Goal: Information Seeking & Learning: Check status

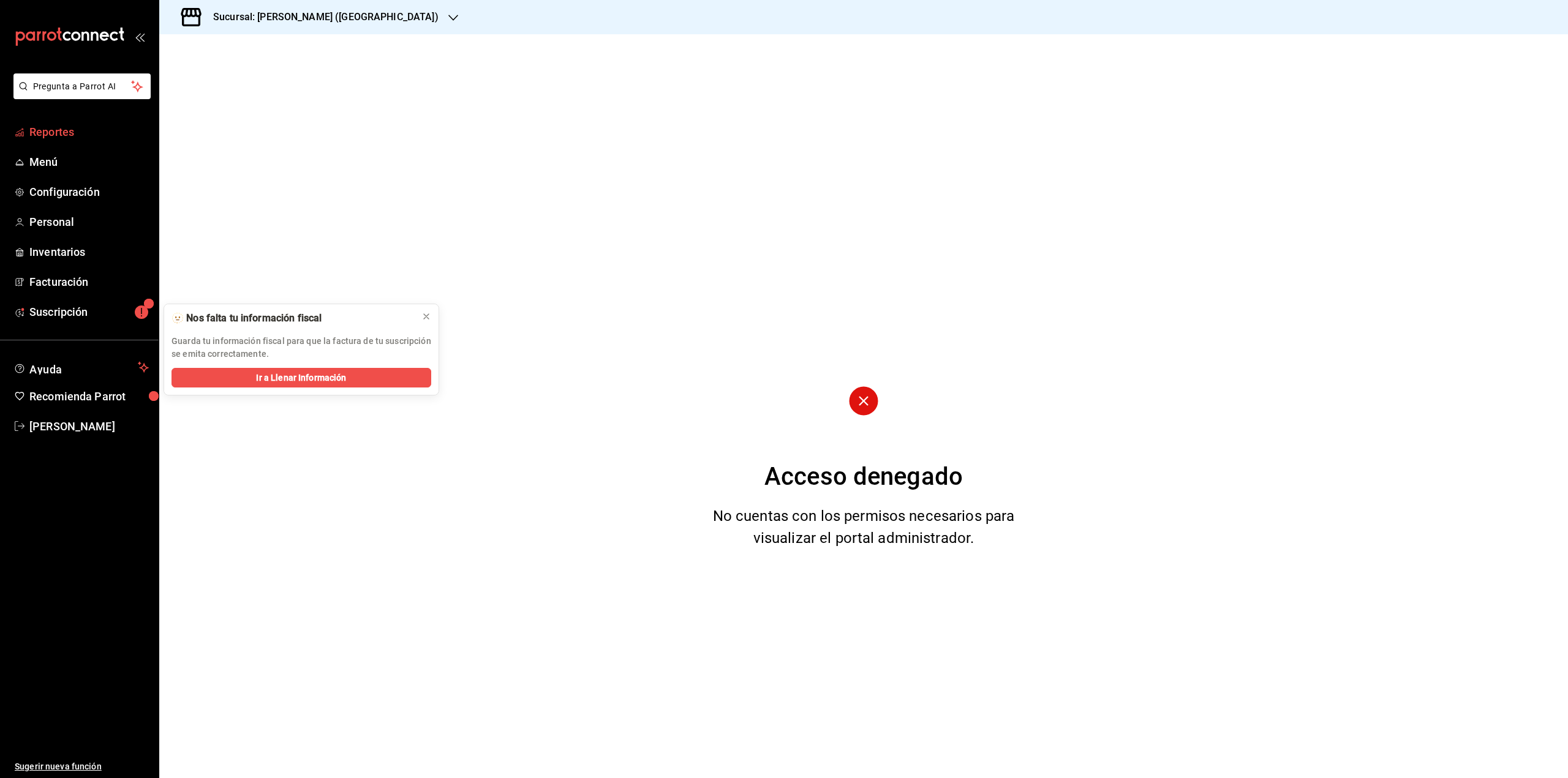
click at [87, 134] on span "Reportes" at bounding box center [89, 132] width 120 height 17
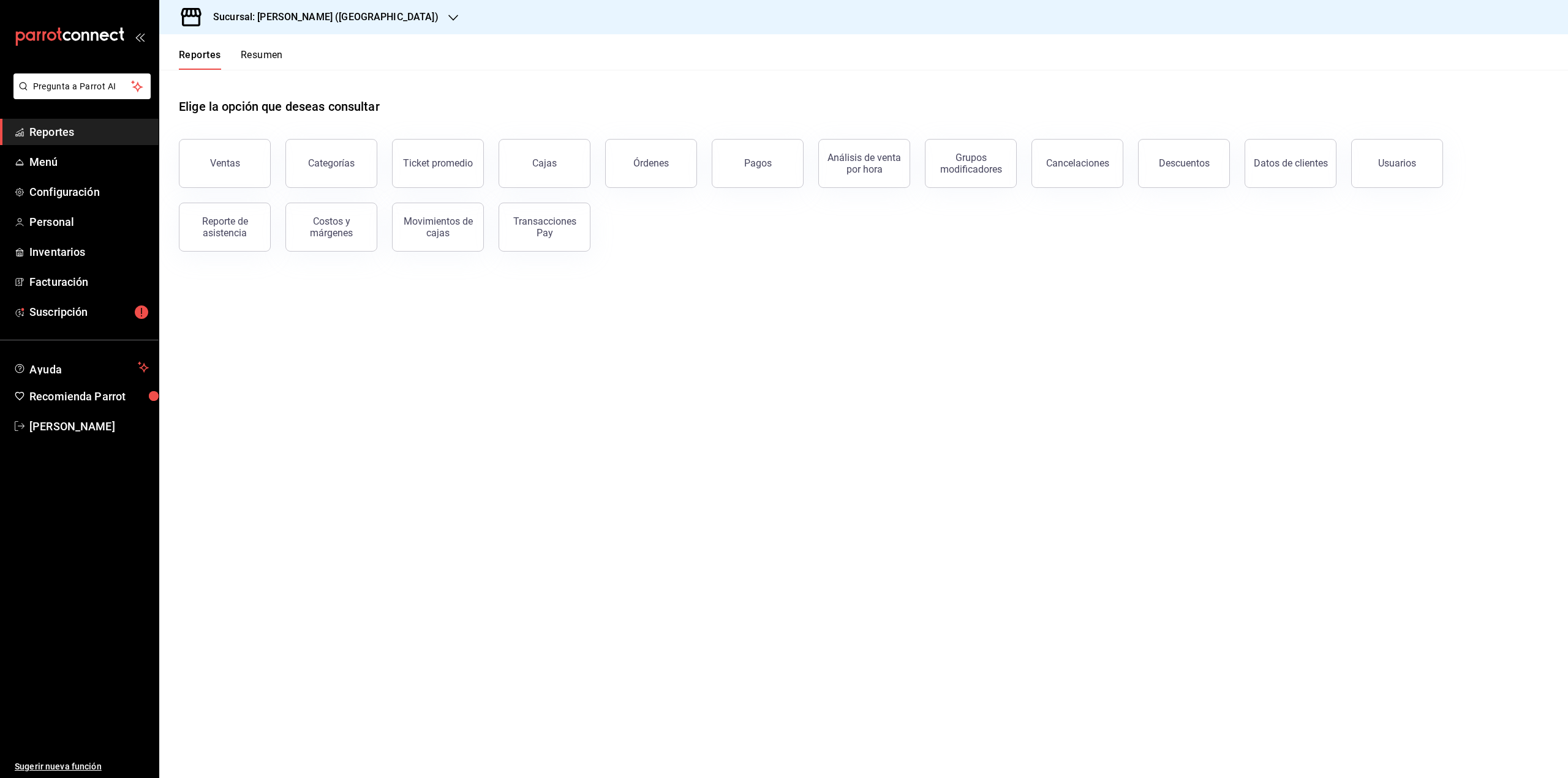
click at [266, 64] on button "Resumen" at bounding box center [262, 60] width 42 height 21
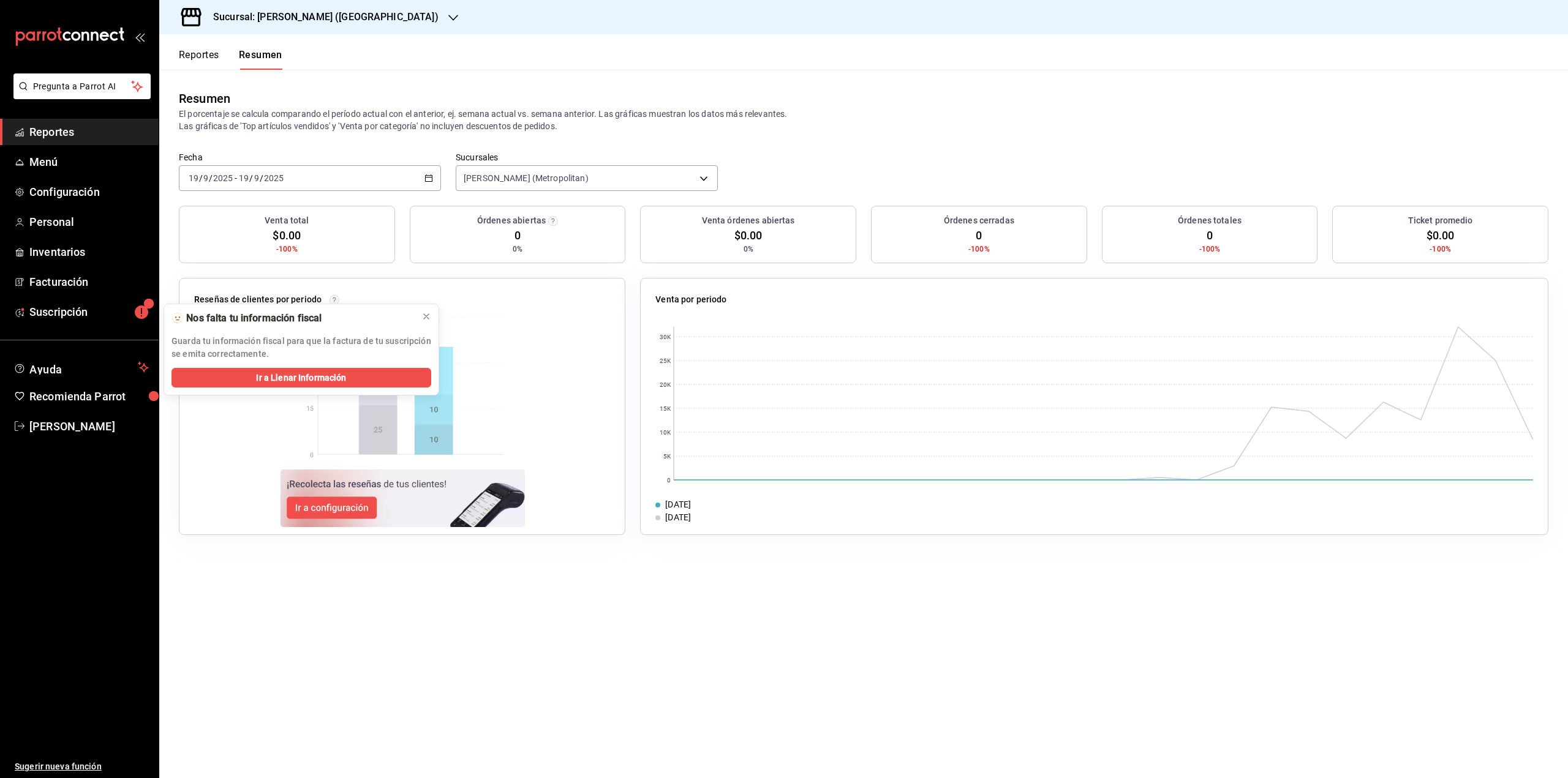
click at [380, 174] on div "[DATE] [DATE] - [DATE] [DATE]" at bounding box center [309, 178] width 262 height 26
click at [237, 290] on li "Mes actual" at bounding box center [236, 298] width 114 height 27
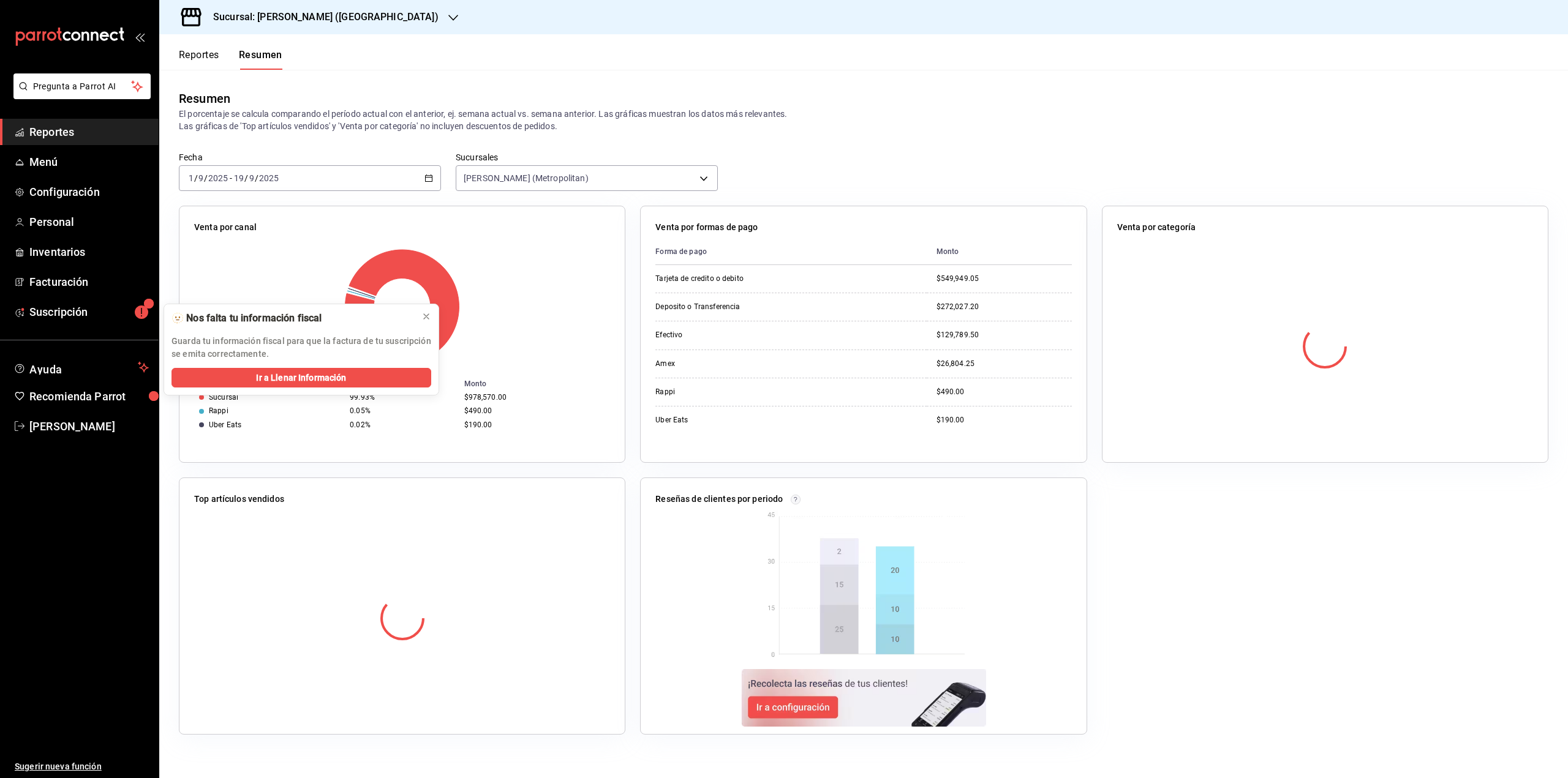
click at [994, 163] on div "Fecha [DATE] [DATE] - [DATE] [DATE] Sucursales Daisuke (Metropolitan) [object O…" at bounding box center [864, 178] width 1409 height 54
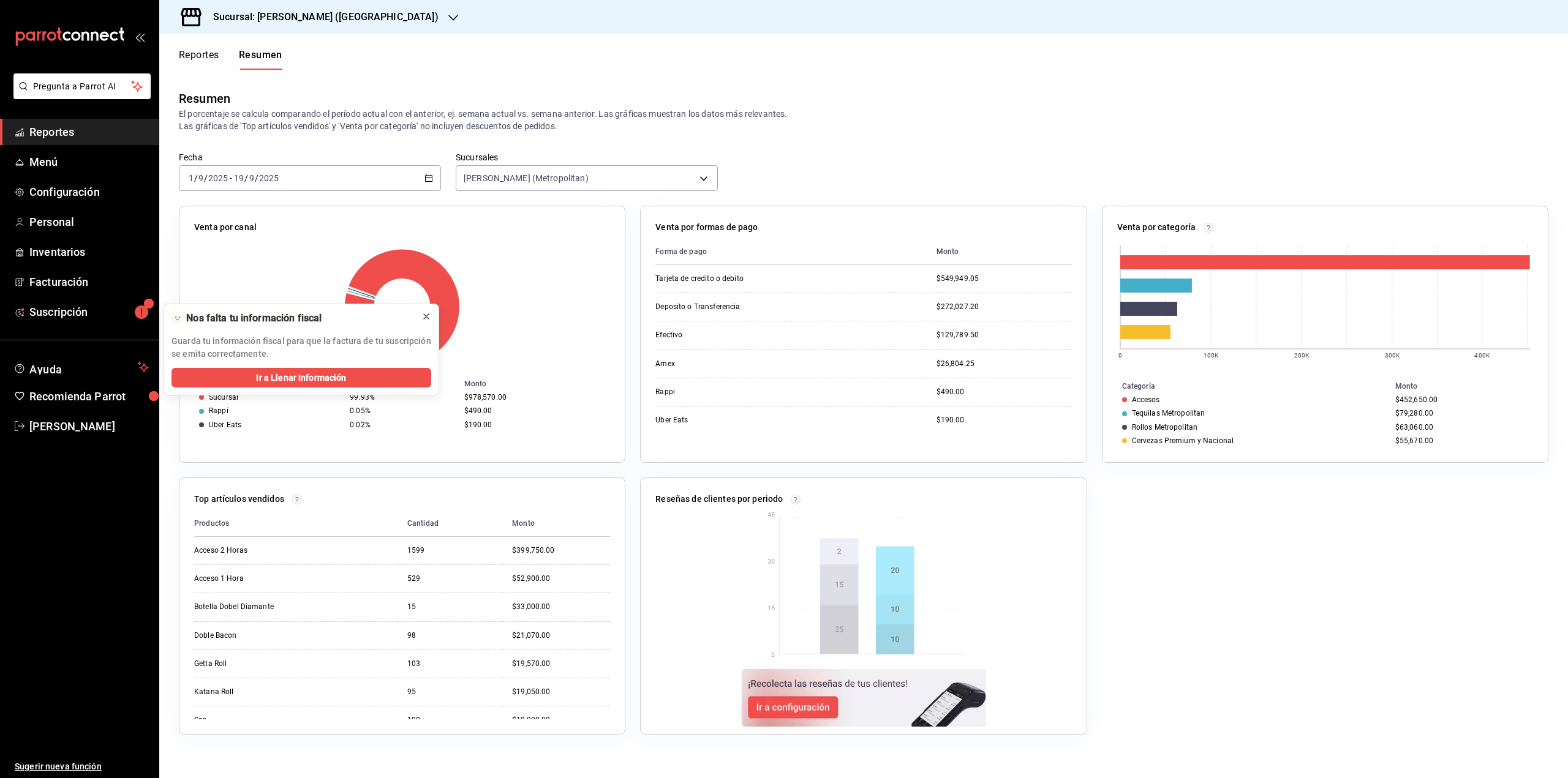
click at [428, 321] on icon at bounding box center [426, 316] width 10 height 10
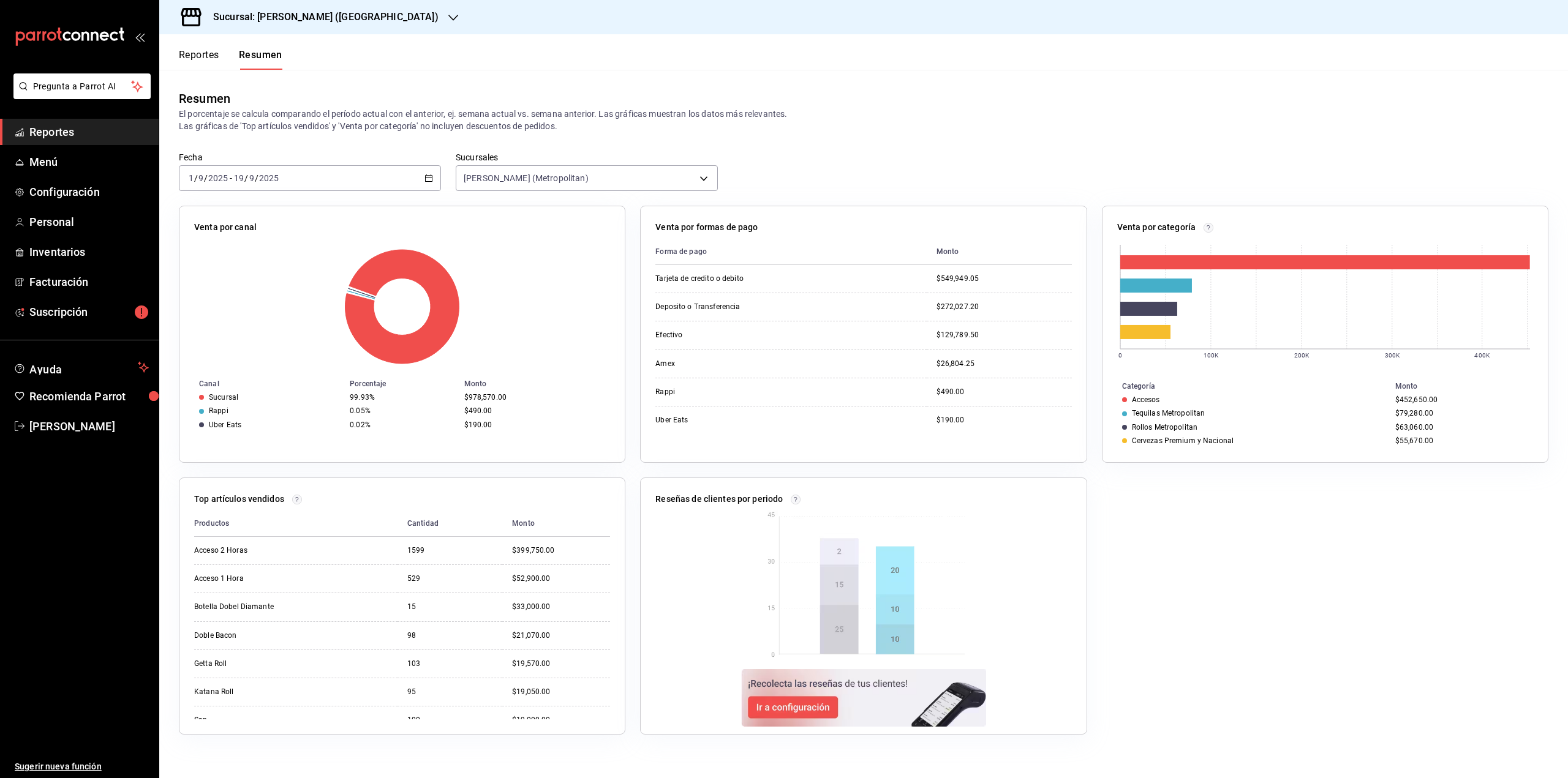
click at [430, 182] on icon "button" at bounding box center [428, 178] width 8 height 8
click at [277, 221] on span "Hoy" at bounding box center [237, 215] width 95 height 13
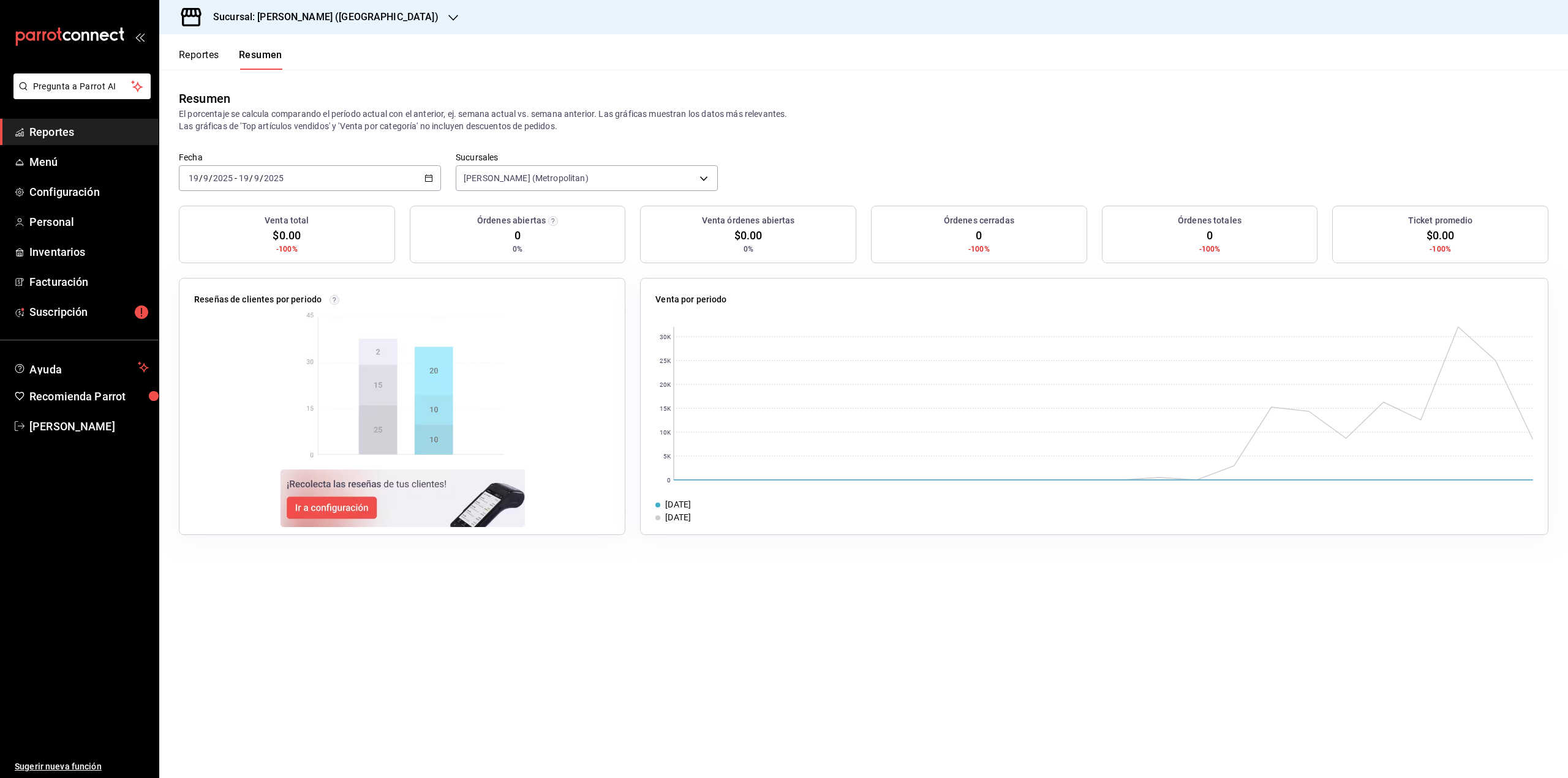
click at [409, 182] on div "[DATE] [DATE] - [DATE] [DATE]" at bounding box center [309, 178] width 262 height 26
click at [211, 321] on span "Año actual" at bounding box center [237, 325] width 95 height 13
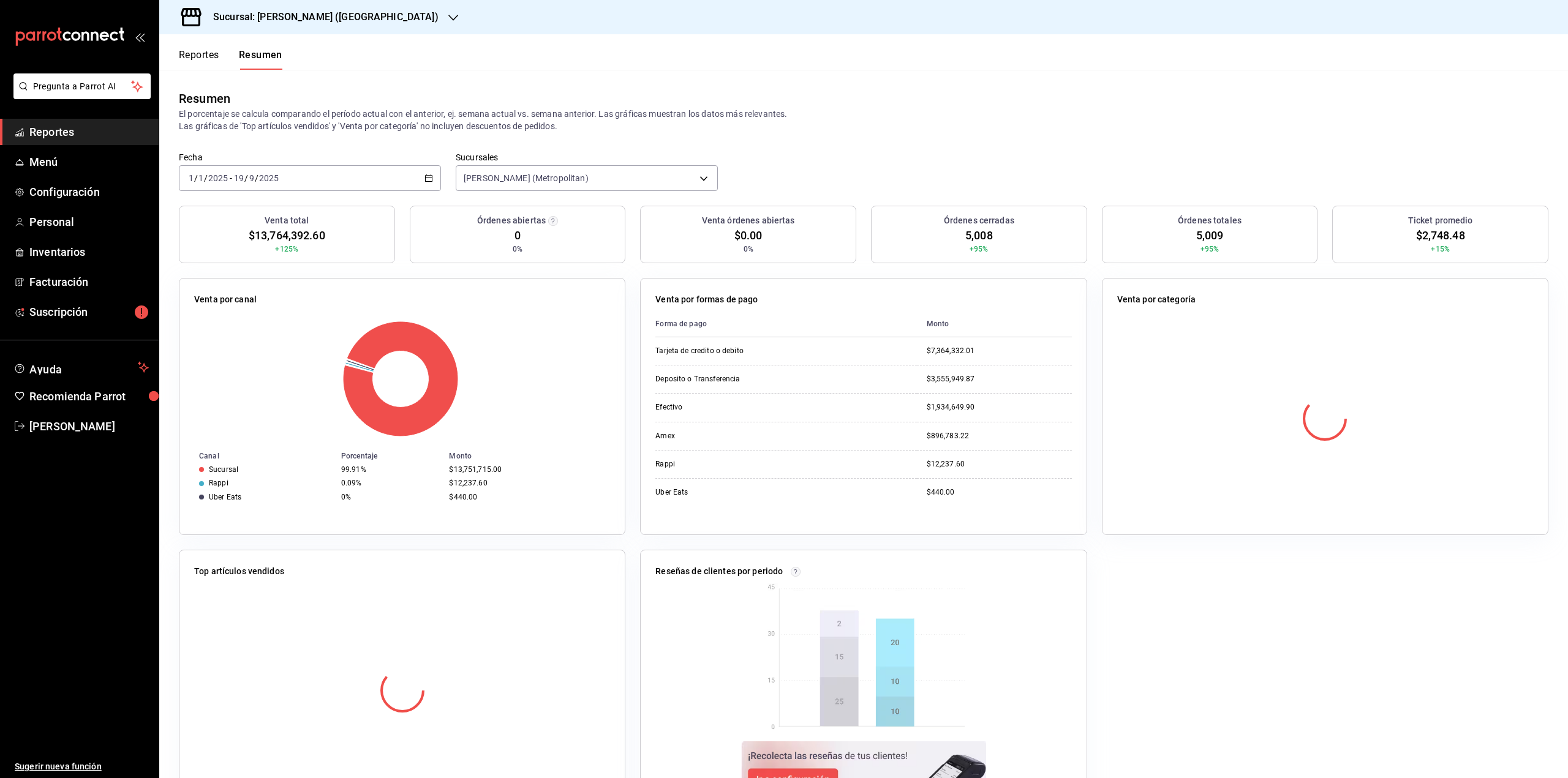
click at [425, 172] on div "[DATE] [DATE] - [DATE] [DATE]" at bounding box center [309, 178] width 262 height 26
click at [243, 303] on span "Mes actual" at bounding box center [237, 297] width 95 height 13
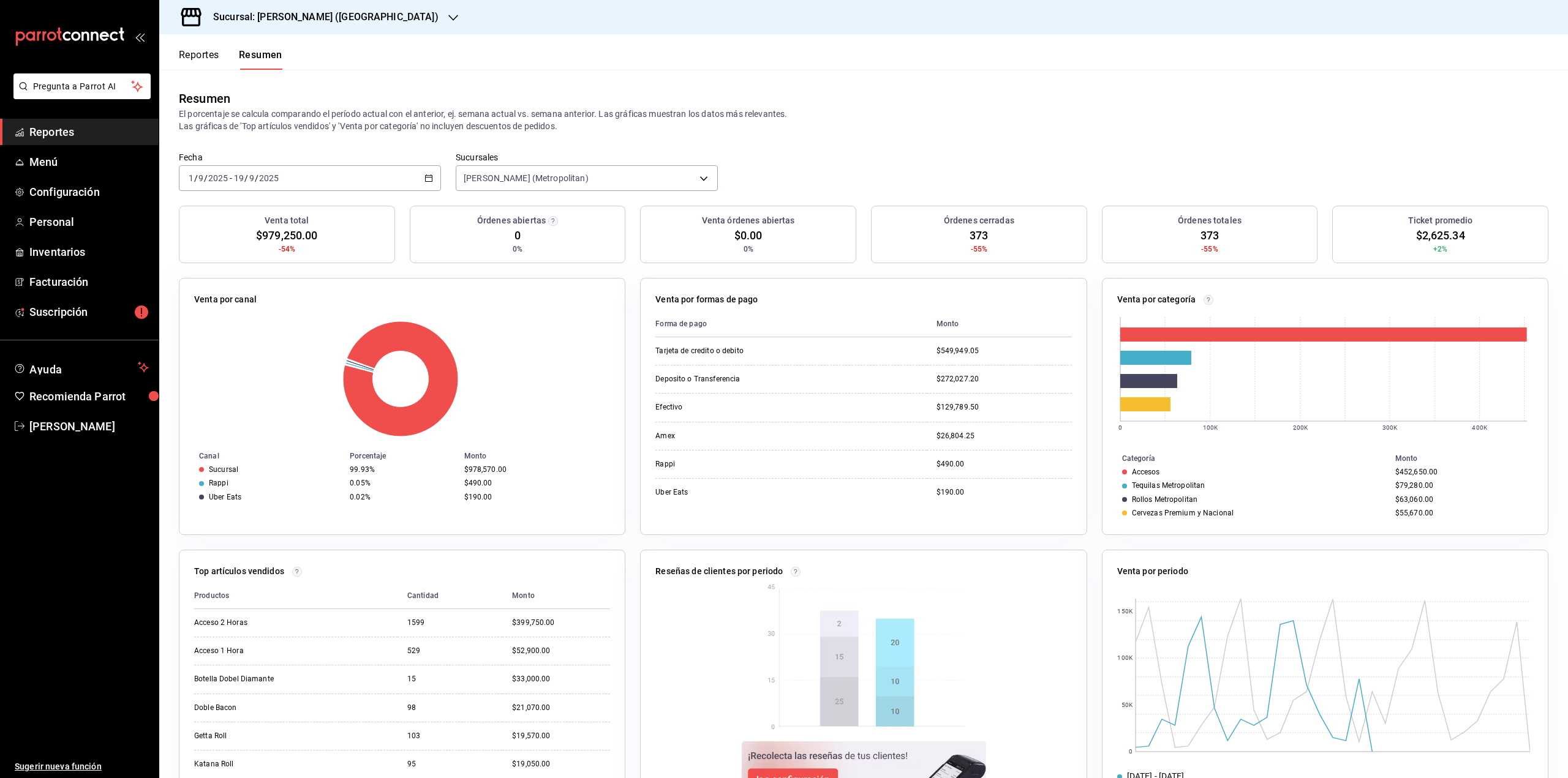
click at [427, 175] on \(Stroke\) "button" at bounding box center [427, 175] width 1 height 1
click at [213, 348] on span "Rango de fechas" at bounding box center [237, 352] width 95 height 13
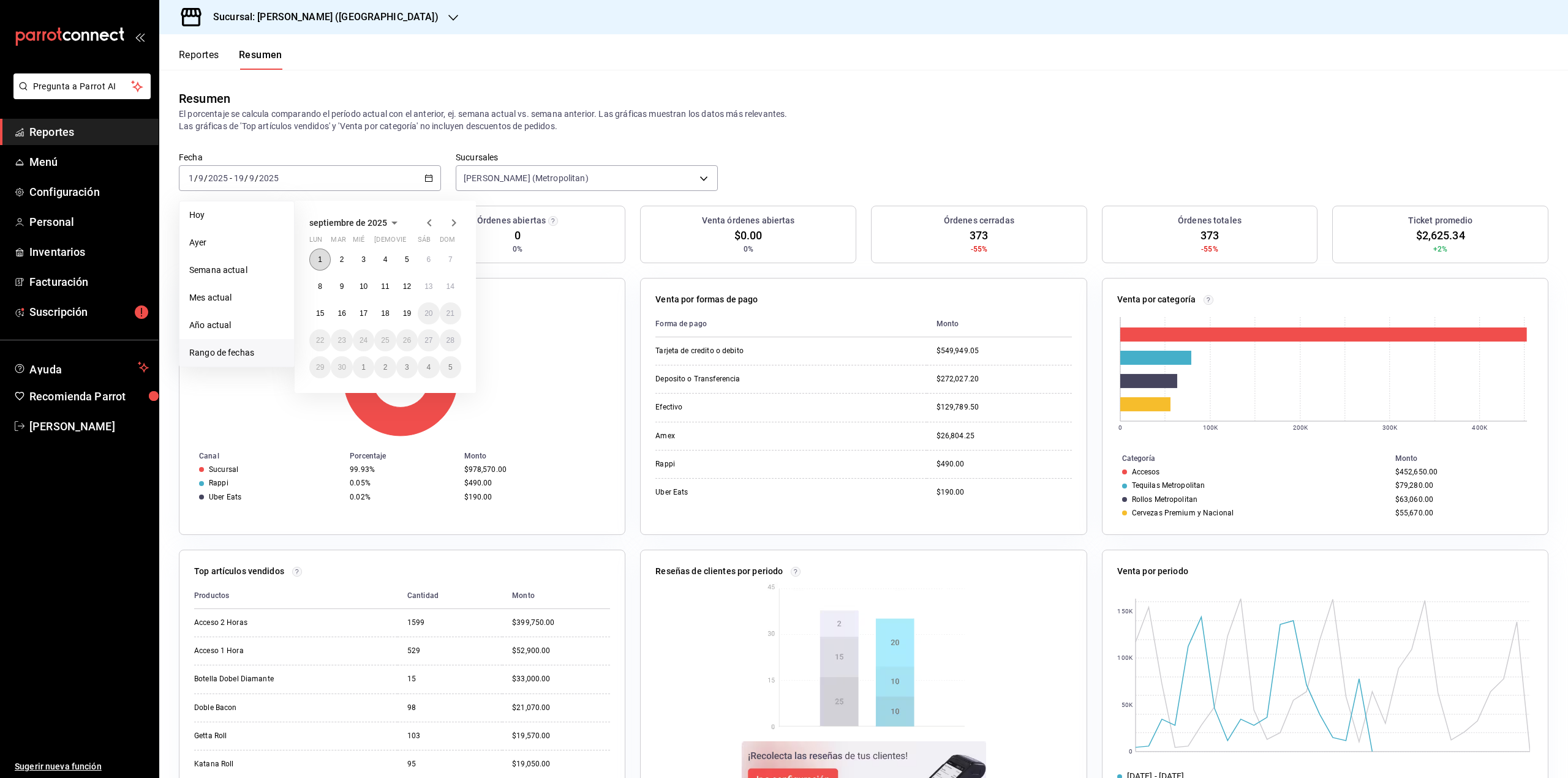
click at [324, 260] on button "1" at bounding box center [320, 259] width 21 height 22
click at [407, 316] on abbr "19" at bounding box center [407, 313] width 8 height 8
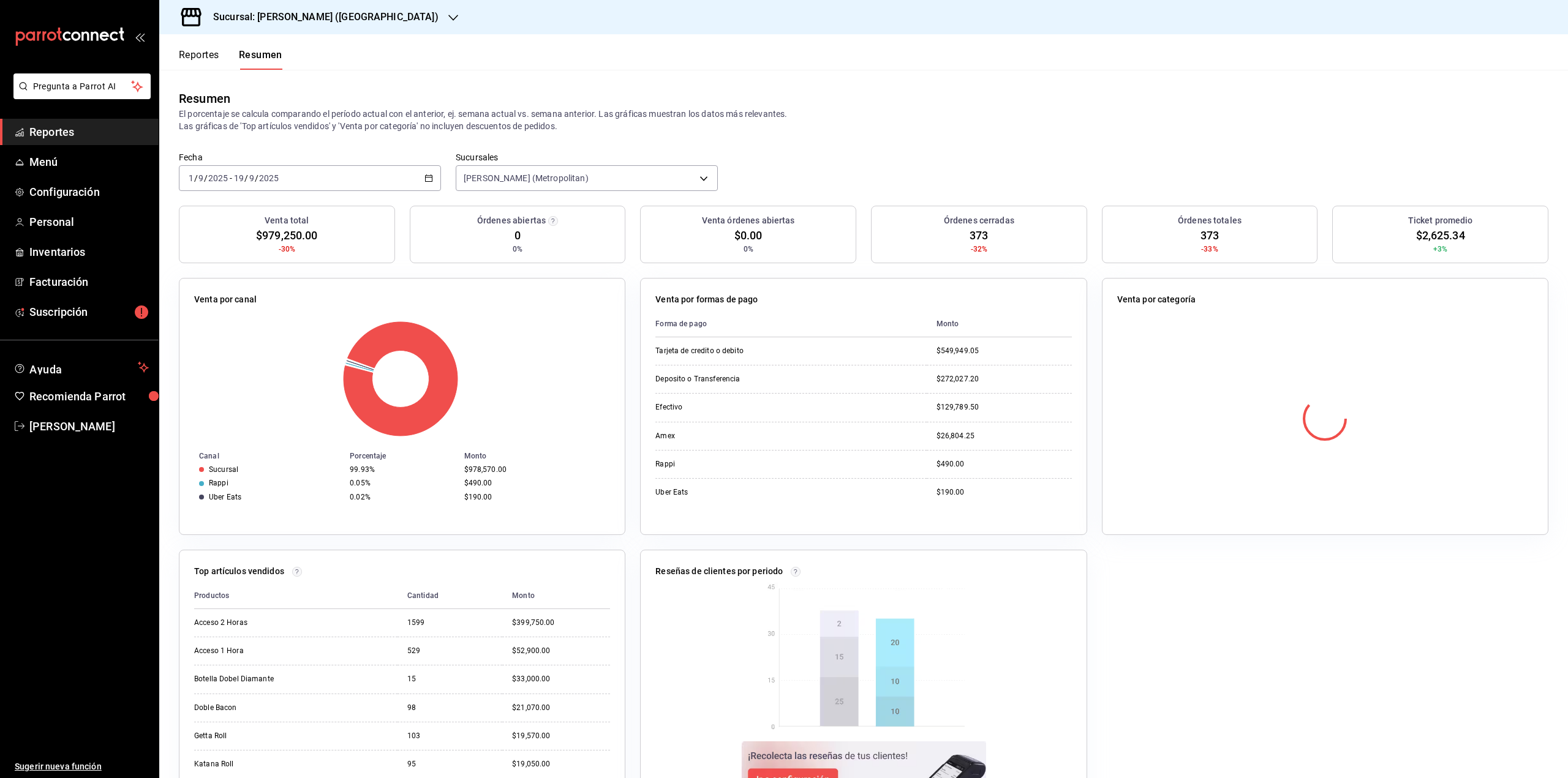
click at [910, 146] on div "Resumen El porcentaje se calcula comparando el período actual con el anterior, …" at bounding box center [864, 110] width 1409 height 82
